Goal: Information Seeking & Learning: Learn about a topic

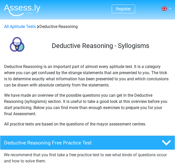
scroll to position [145, 0]
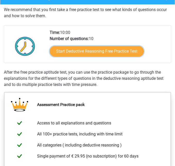
click at [70, 52] on link "Start Deductive Reasoning Free Practice Test" at bounding box center [97, 51] width 94 height 11
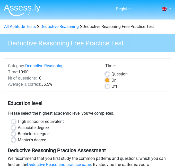
scroll to position [145, 0]
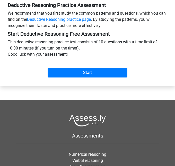
click at [60, 67] on div "Start" at bounding box center [87, 70] width 167 height 16
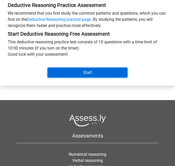
click at [61, 70] on input "Start" at bounding box center [88, 73] width 80 height 10
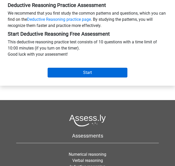
scroll to position [119, 0]
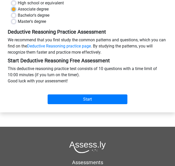
click at [12, 6] on input "Associate degree" at bounding box center [14, 8] width 4 height 5
radio input "true"
click at [12, 0] on input "High school or equivalent" at bounding box center [14, 2] width 4 height 5
radio input "true"
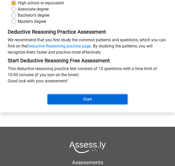
click at [70, 97] on input "Start" at bounding box center [88, 100] width 80 height 10
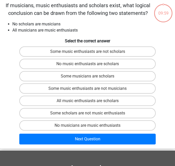
scroll to position [21, 0]
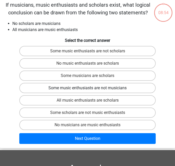
click at [94, 90] on label "Some music enthusiasts are not musicians" at bounding box center [87, 88] width 136 height 10
click at [91, 90] on input "Some music enthusiasts are not musicians" at bounding box center [88, 89] width 3 height 3
radio input "true"
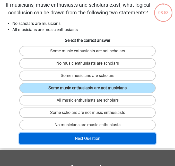
click at [92, 140] on button "Next Question" at bounding box center [87, 138] width 136 height 11
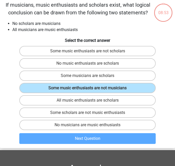
scroll to position [20, 0]
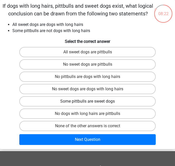
click at [103, 99] on label "Some pittbulls are sweet dogs" at bounding box center [87, 101] width 136 height 10
click at [91, 102] on input "Some pittbulls are sweet dogs" at bounding box center [88, 103] width 3 height 3
radio input "true"
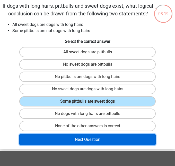
click at [108, 140] on button "Next Question" at bounding box center [87, 139] width 136 height 11
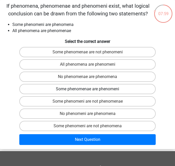
click at [74, 87] on label "Some phenomenae are phenomeni" at bounding box center [87, 89] width 136 height 10
click at [87, 89] on input "Some phenomenae are phenomeni" at bounding box center [88, 90] width 3 height 3
radio input "true"
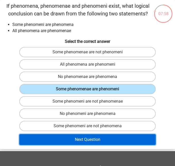
click at [80, 137] on button "Next Question" at bounding box center [87, 139] width 136 height 11
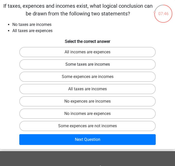
click at [64, 66] on label "Some taxes are incomes" at bounding box center [87, 64] width 136 height 10
click at [87, 66] on input "Some taxes are incomes" at bounding box center [88, 66] width 3 height 3
radio input "true"
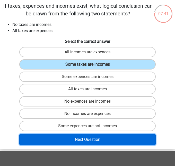
click at [94, 136] on button "Next Question" at bounding box center [87, 139] width 136 height 11
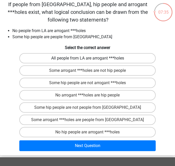
scroll to position [21, 0]
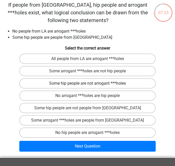
click at [65, 84] on label "Some hip people are not arrogant ***holes" at bounding box center [87, 83] width 136 height 10
click at [87, 84] on input "Some hip people are not arrogant ***holes" at bounding box center [88, 85] width 3 height 3
radio input "true"
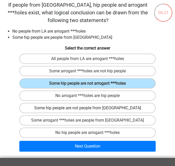
click at [60, 110] on label "Some hip people are not people from LA" at bounding box center [87, 108] width 136 height 10
click at [87, 110] on input "Some hip people are not people from LA" at bounding box center [88, 109] width 3 height 3
radio input "true"
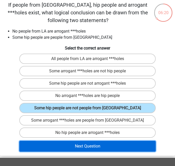
click at [76, 150] on button "Next Question" at bounding box center [87, 146] width 136 height 11
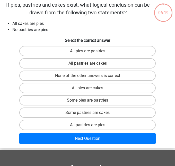
scroll to position [20, 0]
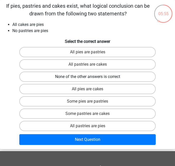
click at [95, 74] on label "None of the other answers is correct" at bounding box center [87, 77] width 136 height 10
click at [91, 77] on input "None of the other answers is correct" at bounding box center [88, 78] width 3 height 3
radio input "true"
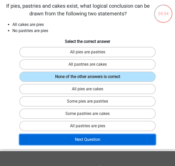
click at [117, 135] on button "Next Question" at bounding box center [87, 139] width 136 height 11
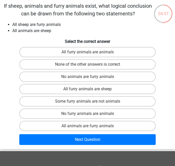
click at [90, 102] on input "Some furry animals are not animals" at bounding box center [88, 103] width 3 height 3
radio input "true"
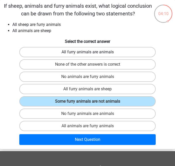
click at [111, 55] on label "All furry animals are animals" at bounding box center [87, 52] width 136 height 10
click at [91, 55] on input "All furry animals are animals" at bounding box center [88, 53] width 3 height 3
radio input "true"
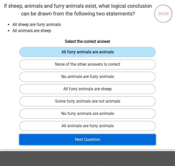
click at [117, 138] on button "Next Question" at bounding box center [87, 139] width 136 height 11
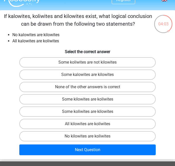
scroll to position [10, 0]
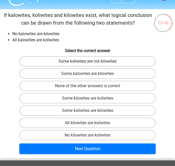
click at [51, 62] on label "Some koliwites are not kilowites" at bounding box center [87, 61] width 136 height 10
click at [87, 62] on input "Some koliwites are not kilowites" at bounding box center [88, 62] width 3 height 3
radio input "true"
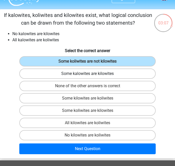
click at [70, 74] on label "Some kalowites are kilowites" at bounding box center [87, 74] width 136 height 10
click at [87, 74] on input "Some kalowites are kilowites" at bounding box center [88, 75] width 3 height 3
radio input "true"
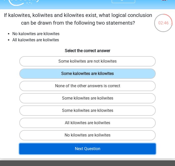
click at [74, 150] on button "Next Question" at bounding box center [87, 149] width 136 height 11
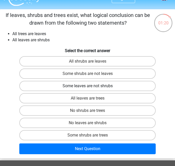
click at [70, 86] on label "Some leaves are not shrubs" at bounding box center [87, 86] width 136 height 10
click at [87, 86] on input "Some leaves are not shrubs" at bounding box center [88, 87] width 3 height 3
radio input "true"
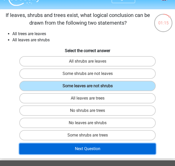
click at [85, 152] on button "Next Question" at bounding box center [87, 149] width 136 height 11
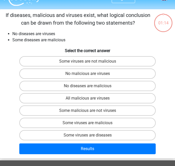
scroll to position [20, 0]
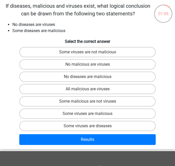
click at [89, 79] on input "No diseases are malicious" at bounding box center [88, 78] width 3 height 3
radio input "true"
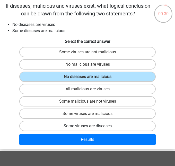
click at [96, 123] on label "Some viruses are diseases" at bounding box center [87, 126] width 136 height 10
click at [91, 126] on input "Some viruses are diseases" at bounding box center [88, 127] width 3 height 3
radio input "true"
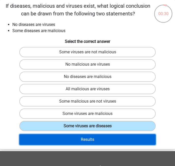
click at [99, 139] on button "Results" at bounding box center [87, 139] width 136 height 11
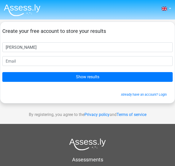
type input "[PERSON_NAME]"
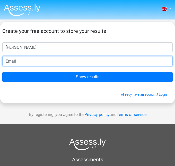
click at [38, 58] on input "email" at bounding box center [87, 61] width 170 height 10
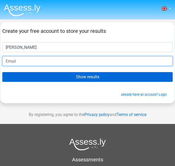
type input "[EMAIL_ADDRESS][DOMAIN_NAME]"
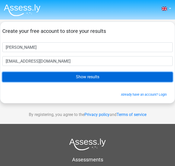
click at [51, 77] on input "Show results" at bounding box center [87, 77] width 170 height 10
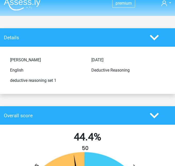
scroll to position [5, 0]
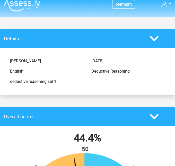
click at [53, 125] on div "Overall score" at bounding box center [87, 116] width 175 height 19
click at [160, 113] on div at bounding box center [160, 116] width 29 height 9
click at [158, 116] on icon at bounding box center [154, 116] width 9 height 9
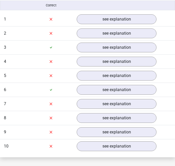
scroll to position [285, 0]
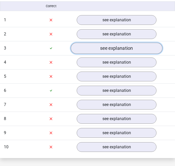
click at [82, 47] on link "see explanation" at bounding box center [117, 48] width 92 height 11
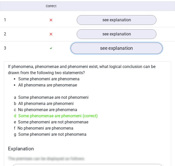
click at [83, 48] on link "see explanation" at bounding box center [117, 48] width 92 height 11
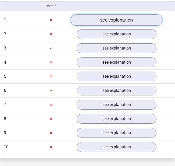
click at [92, 19] on link "see explanation" at bounding box center [117, 19] width 92 height 11
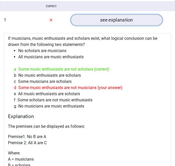
click at [91, 22] on link "see explanation" at bounding box center [117, 19] width 92 height 11
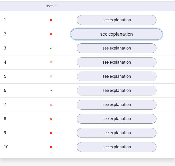
click at [94, 32] on link "see explanation" at bounding box center [117, 34] width 92 height 11
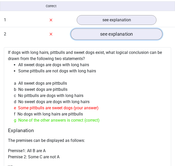
click at [94, 35] on link "see explanation" at bounding box center [117, 34] width 92 height 11
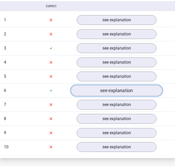
click at [105, 87] on link "see explanation" at bounding box center [117, 90] width 92 height 11
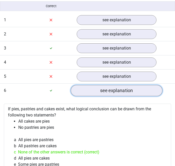
click at [104, 89] on link "see explanation" at bounding box center [117, 90] width 92 height 11
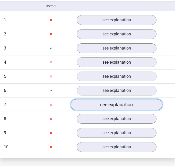
click at [103, 107] on link "see explanation" at bounding box center [117, 104] width 92 height 11
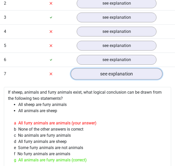
scroll to position [326, 0]
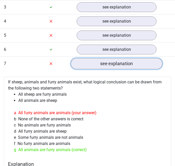
click at [90, 65] on link "see explanation" at bounding box center [117, 63] width 92 height 11
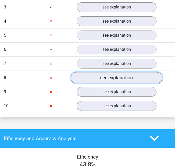
click at [96, 79] on link "see explanation" at bounding box center [117, 77] width 92 height 11
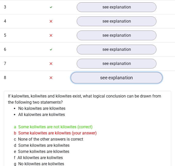
click at [94, 83] on link "see explanation" at bounding box center [117, 77] width 92 height 11
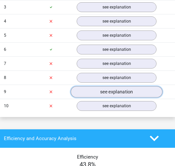
click at [98, 94] on link "see explanation" at bounding box center [117, 91] width 92 height 11
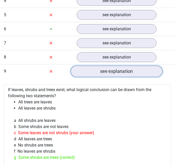
scroll to position [357, 0]
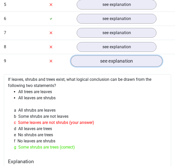
click at [91, 63] on link "see explanation" at bounding box center [117, 61] width 92 height 11
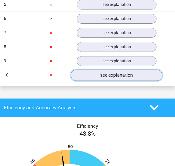
click at [94, 75] on link "see explanation" at bounding box center [117, 75] width 92 height 11
